Goal: Information Seeking & Learning: Learn about a topic

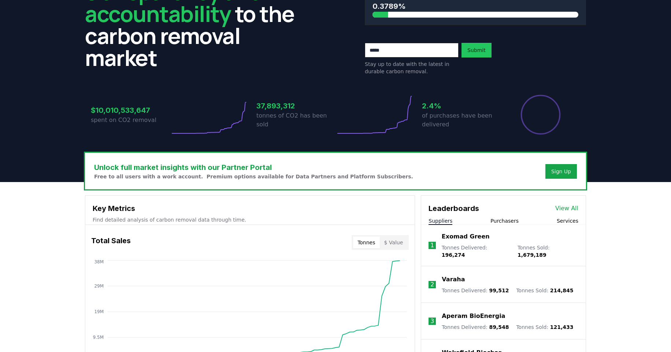
scroll to position [146, 0]
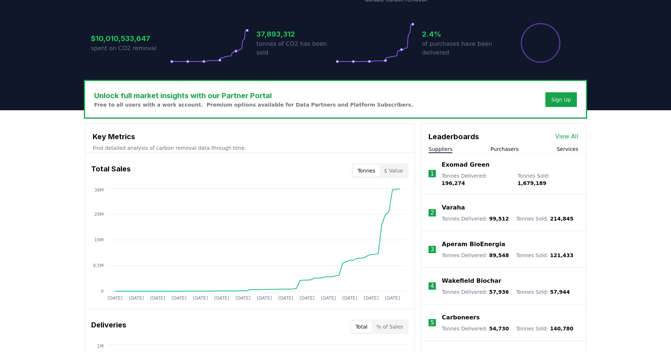
click at [464, 168] on p "Exomad Green" at bounding box center [466, 165] width 48 height 9
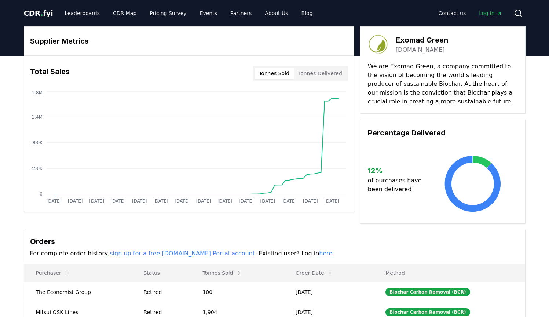
click at [275, 76] on button "Tonnes Sold" at bounding box center [273, 73] width 39 height 12
click at [313, 74] on button "Tonnes Delivered" at bounding box center [320, 73] width 53 height 12
click at [277, 76] on button "Tonnes Sold" at bounding box center [273, 73] width 39 height 12
click at [70, 14] on link "Leaderboards" at bounding box center [82, 13] width 47 height 13
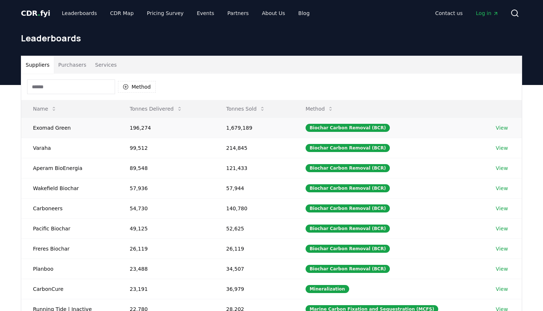
click at [500, 128] on link "View" at bounding box center [502, 127] width 12 height 7
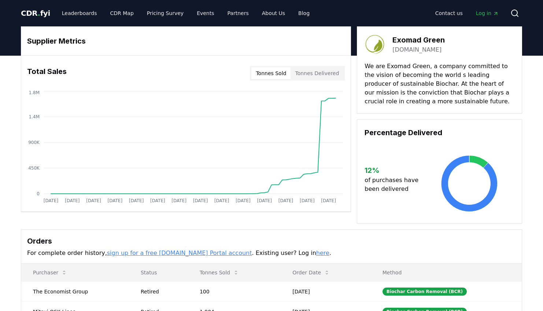
click at [421, 49] on link "[DOMAIN_NAME]" at bounding box center [417, 49] width 49 height 9
